Goal: Information Seeking & Learning: Check status

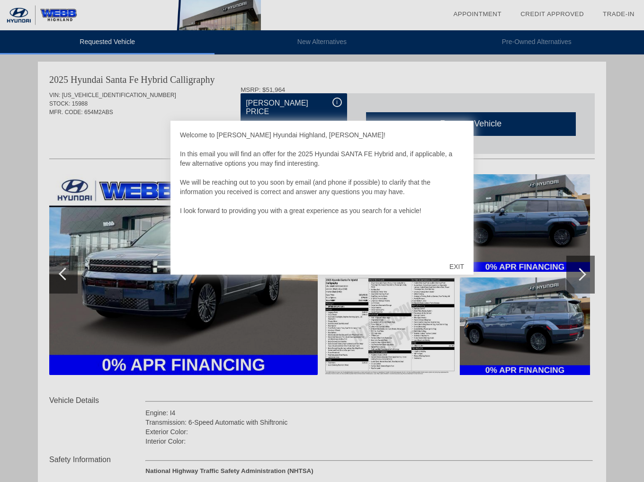
click at [458, 264] on div "EXIT" at bounding box center [457, 266] width 34 height 28
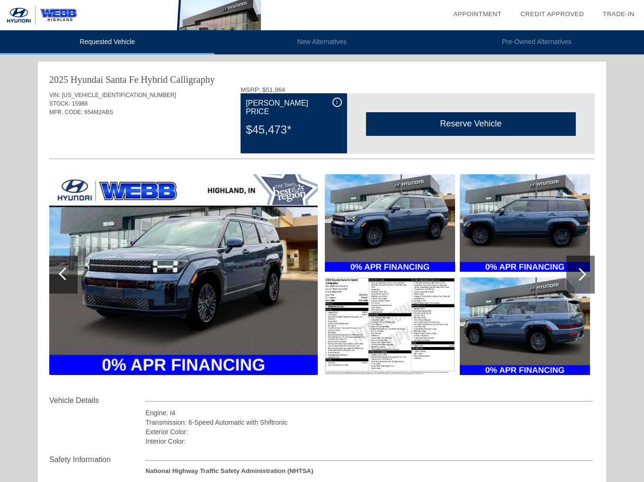
click at [357, 321] on img at bounding box center [390, 327] width 130 height 98
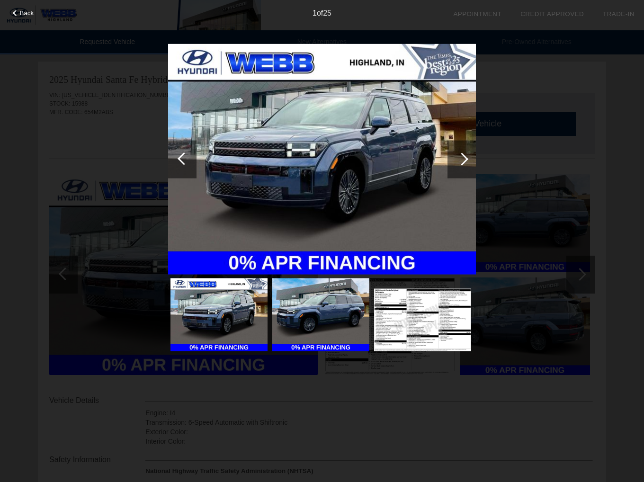
click at [409, 342] on img at bounding box center [422, 320] width 97 height 62
click at [389, 335] on img at bounding box center [422, 320] width 97 height 62
click at [465, 159] on div at bounding box center [462, 158] width 13 height 13
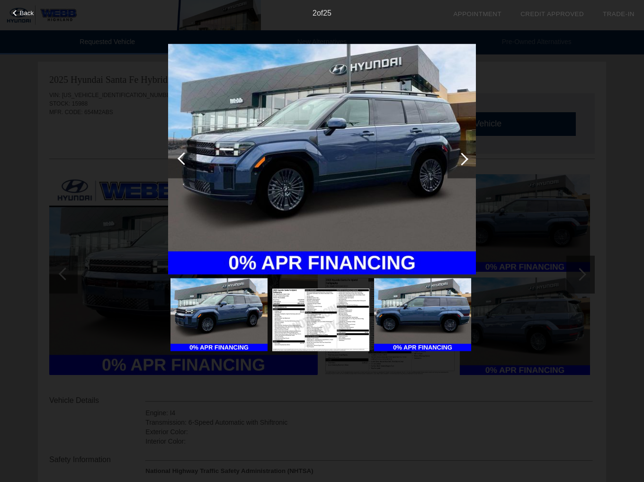
click at [465, 159] on div at bounding box center [462, 158] width 13 height 13
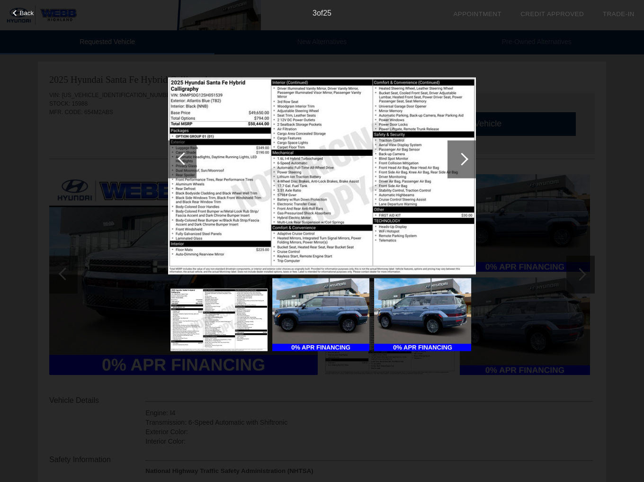
click at [379, 127] on img at bounding box center [322, 175] width 308 height 197
click at [15, 11] on div at bounding box center [16, 13] width 6 height 6
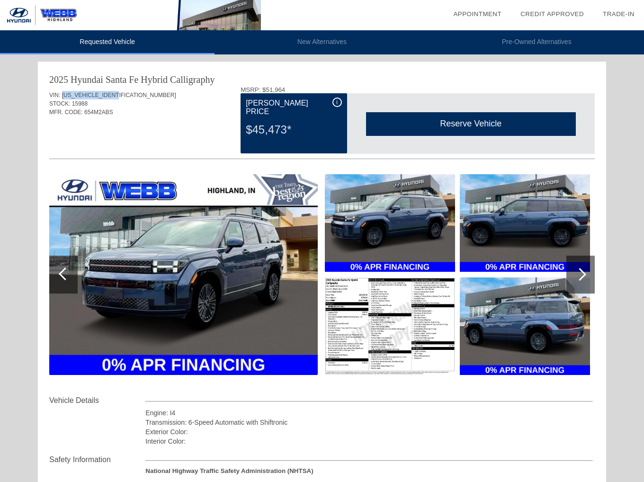
drag, startPoint x: 61, startPoint y: 95, endPoint x: 120, endPoint y: 95, distance: 58.7
click at [120, 95] on span "[US_VEHICLE_IDENTIFICATION_NUMBER]" at bounding box center [119, 95] width 114 height 7
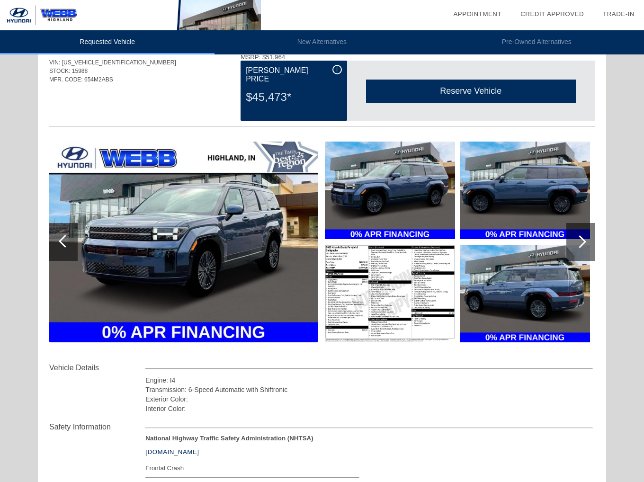
scroll to position [33, 0]
